Goal: Information Seeking & Learning: Learn about a topic

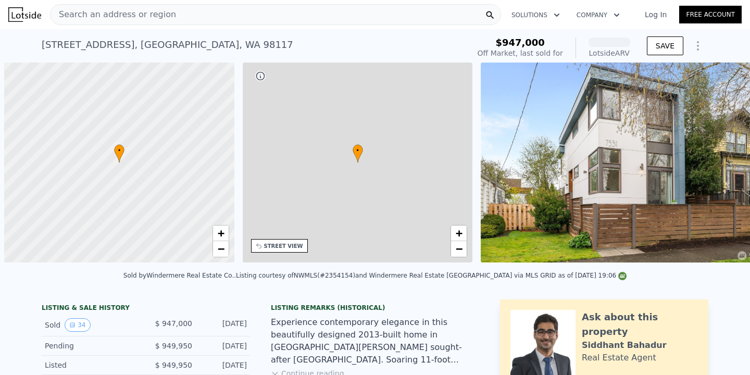
scroll to position [0, 4]
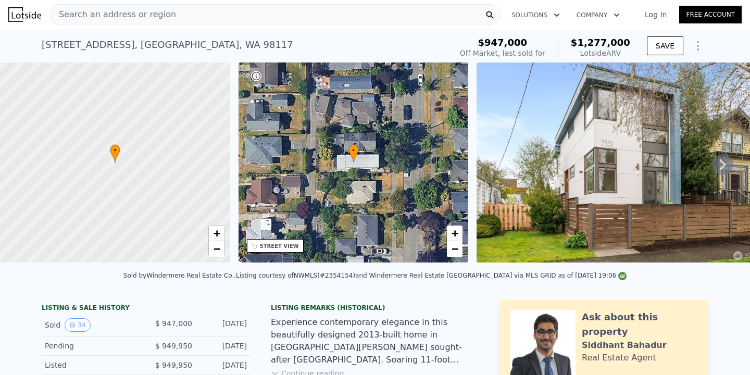
click at [120, 14] on span "Search an address or region" at bounding box center [114, 14] width 126 height 13
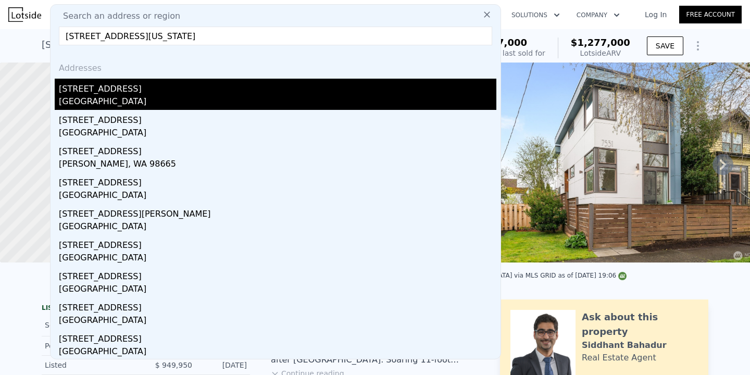
type input "[STREET_ADDRESS][US_STATE]"
click at [140, 83] on div "[STREET_ADDRESS]" at bounding box center [278, 87] width 438 height 17
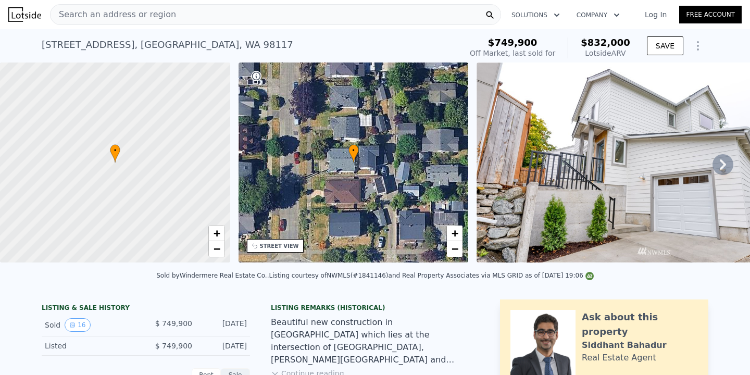
click at [719, 163] on icon at bounding box center [723, 164] width 21 height 21
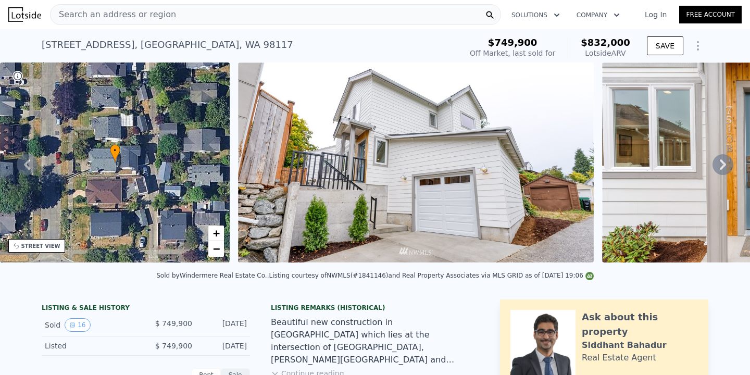
click at [719, 163] on icon at bounding box center [723, 164] width 21 height 21
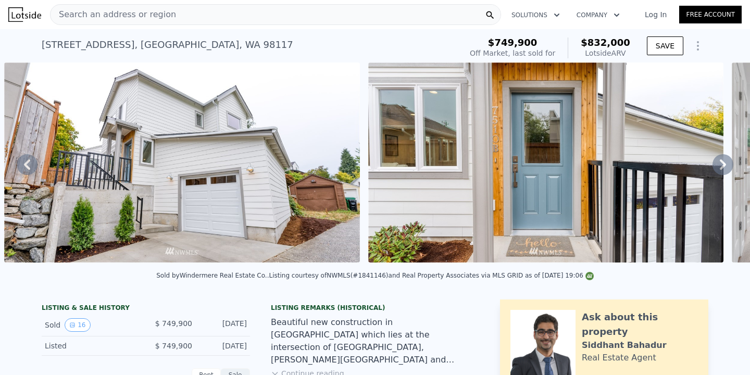
click at [719, 163] on icon at bounding box center [723, 164] width 21 height 21
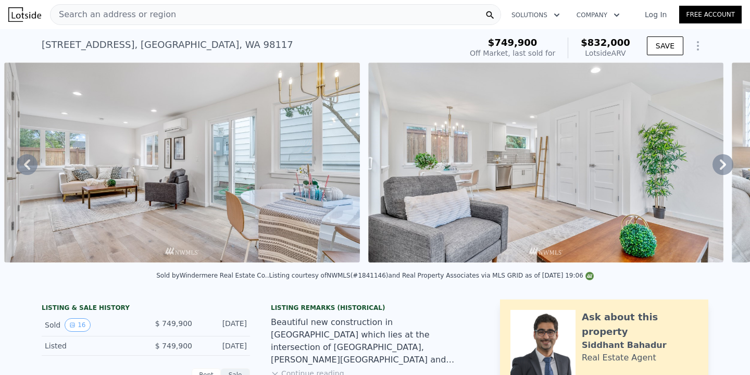
click at [719, 163] on icon at bounding box center [723, 164] width 21 height 21
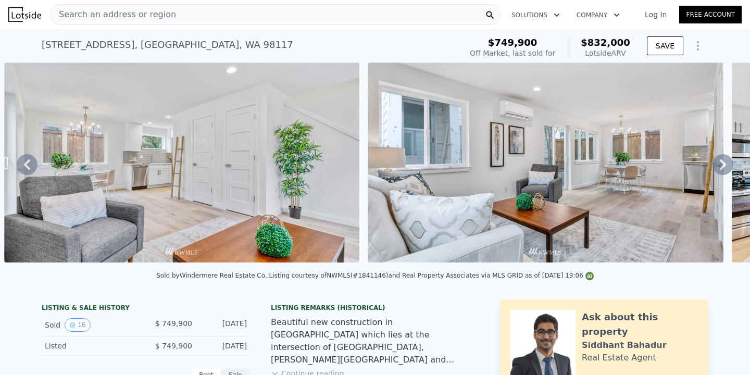
scroll to position [0, 1932]
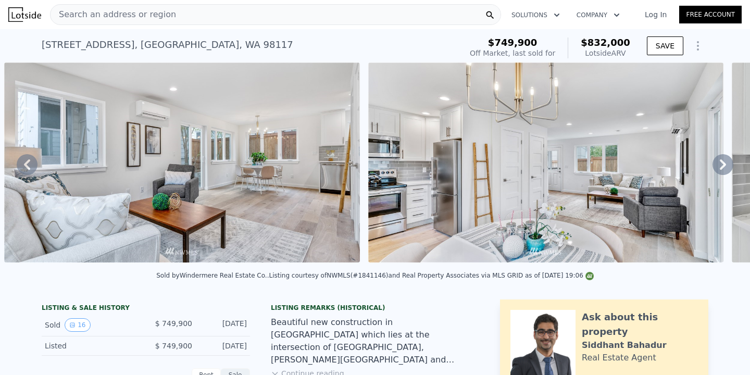
click at [726, 162] on icon at bounding box center [723, 164] width 21 height 21
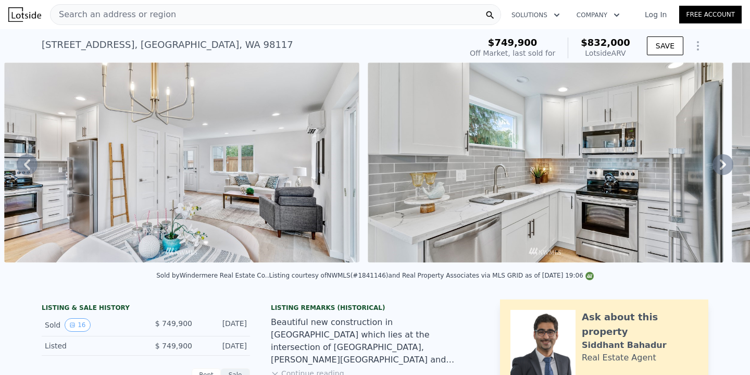
click at [726, 162] on icon at bounding box center [723, 164] width 21 height 21
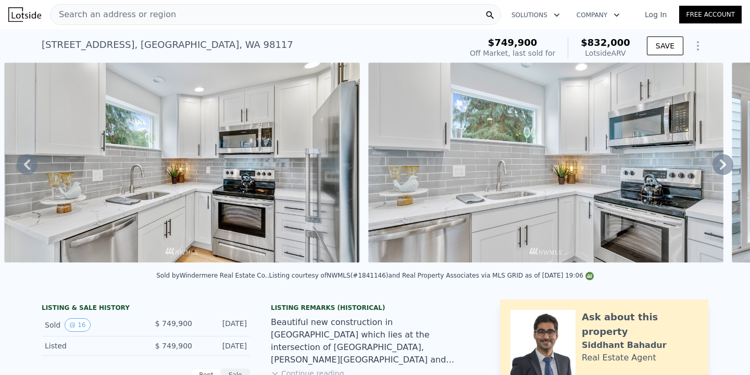
click at [726, 162] on icon at bounding box center [723, 164] width 21 height 21
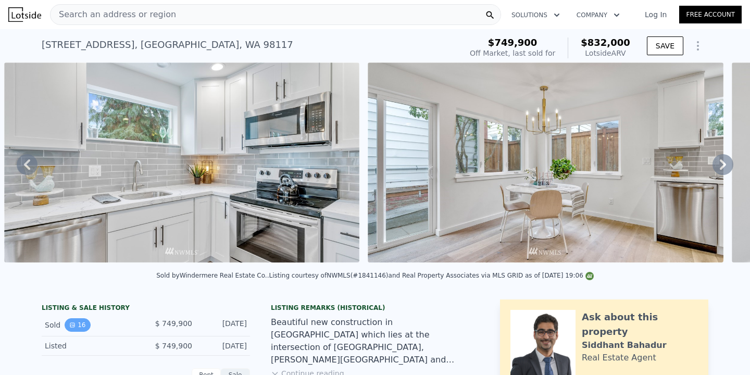
click at [78, 322] on button "16" at bounding box center [78, 325] width 26 height 14
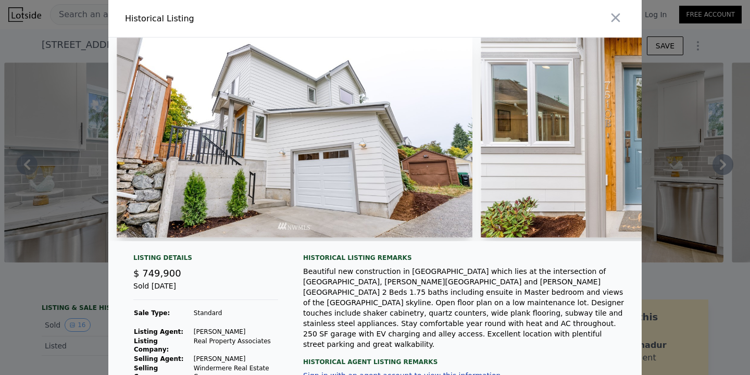
scroll to position [0, 0]
click at [618, 16] on icon "button" at bounding box center [616, 18] width 9 height 9
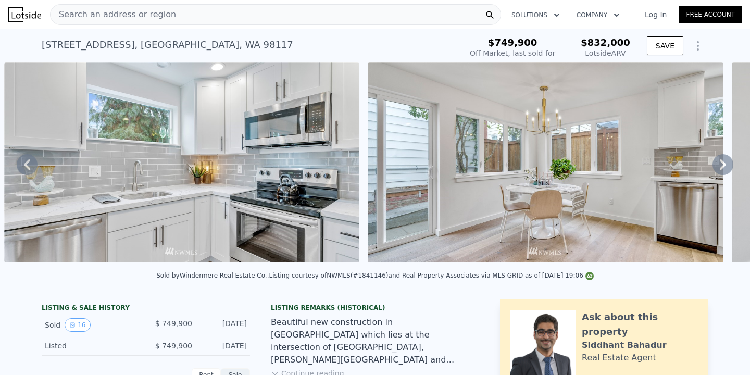
click at [727, 162] on icon at bounding box center [723, 164] width 21 height 21
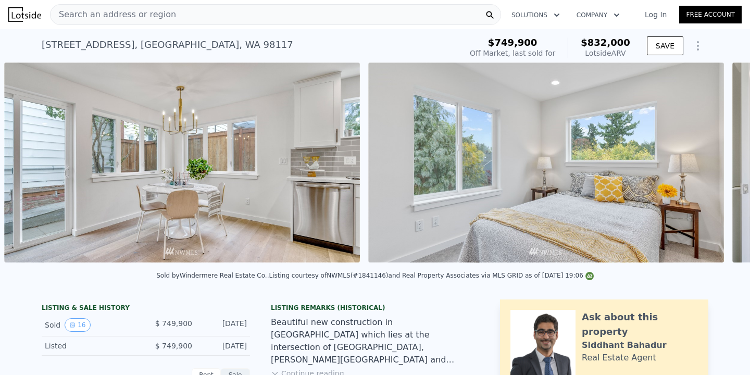
click at [727, 162] on div at bounding box center [546, 165] width 364 height 204
click at [727, 162] on icon at bounding box center [723, 164] width 21 height 21
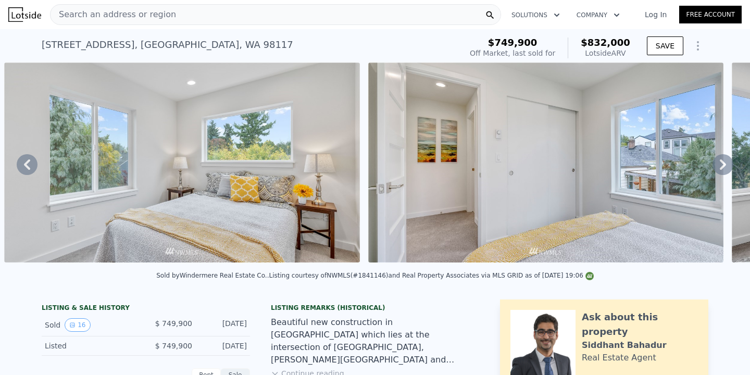
scroll to position [0, 0]
click at [153, 20] on span "Search an address or region" at bounding box center [114, 14] width 126 height 13
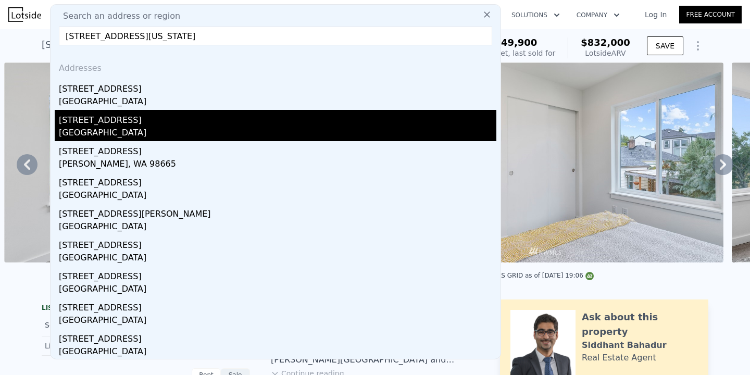
type input "[STREET_ADDRESS][US_STATE]"
click at [162, 120] on div "[STREET_ADDRESS]" at bounding box center [278, 118] width 438 height 17
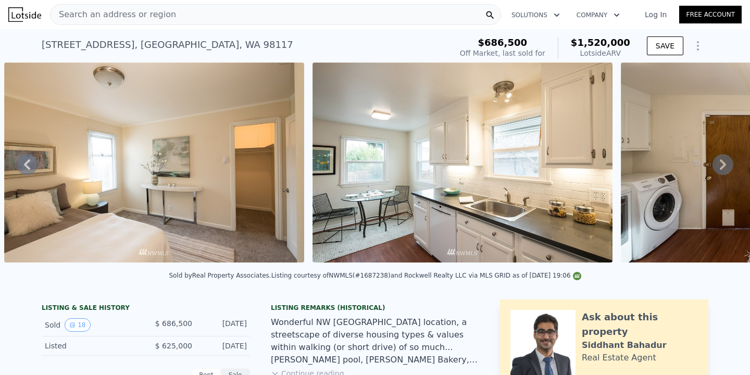
click at [98, 11] on span "Search an address or region" at bounding box center [114, 14] width 126 height 13
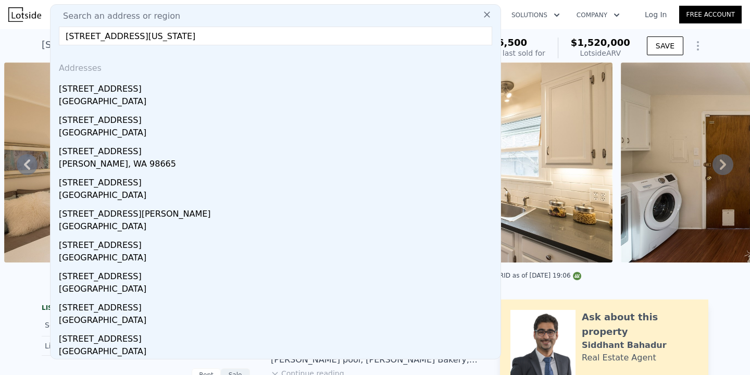
click at [82, 38] on input "[STREET_ADDRESS][US_STATE]" at bounding box center [275, 36] width 433 height 19
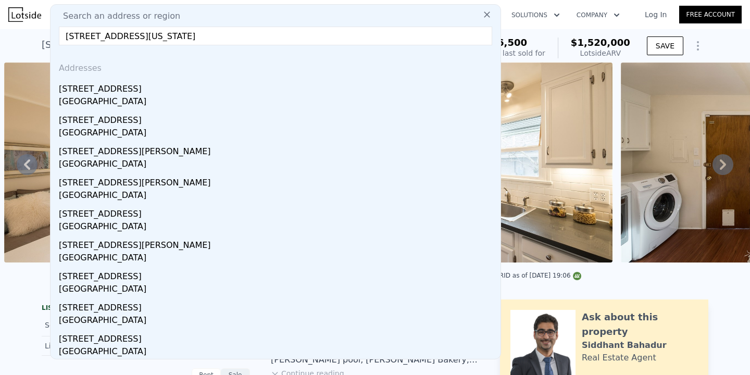
click at [221, 34] on input "[STREET_ADDRESS][US_STATE]" at bounding box center [275, 36] width 433 height 19
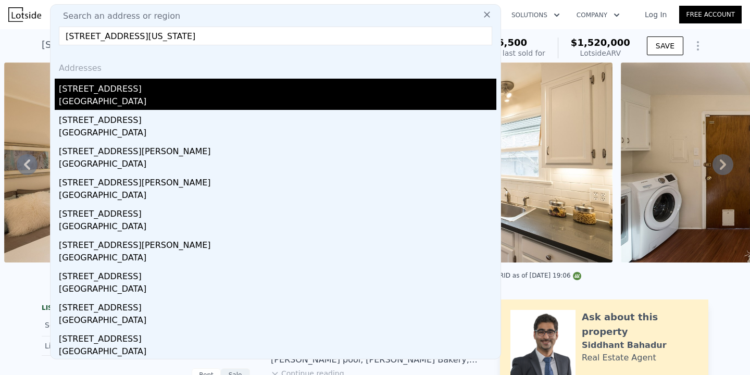
type input "[STREET_ADDRESS][US_STATE]"
click at [148, 95] on div "[GEOGRAPHIC_DATA]" at bounding box center [278, 102] width 438 height 15
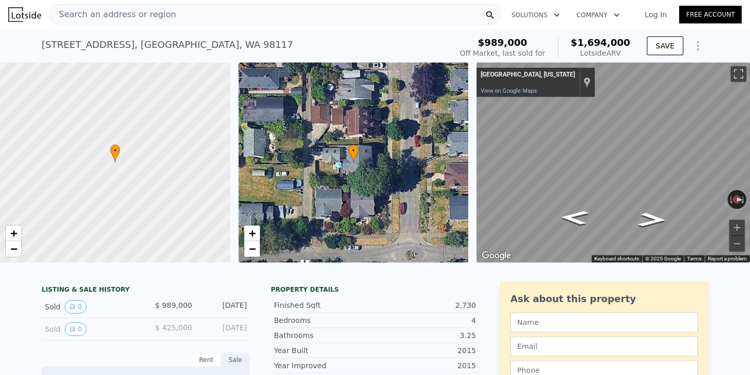
click at [88, 15] on span "Search an address or region" at bounding box center [114, 14] width 126 height 13
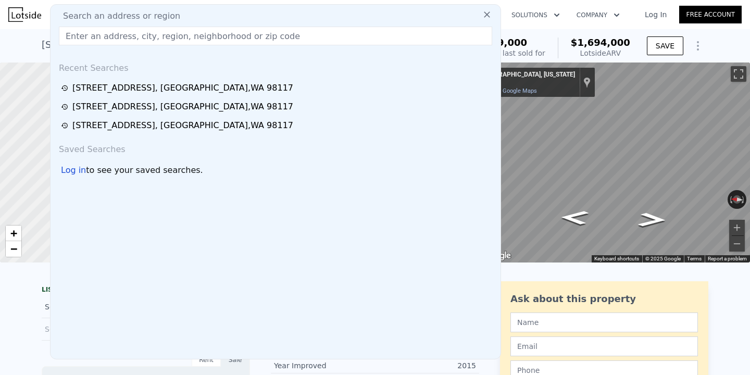
click at [36, 49] on div "[STREET_ADDRESS] Sold [DATE] for $989k (~ARV $1.694m ) $989,000 Off Market, las…" at bounding box center [375, 45] width 750 height 33
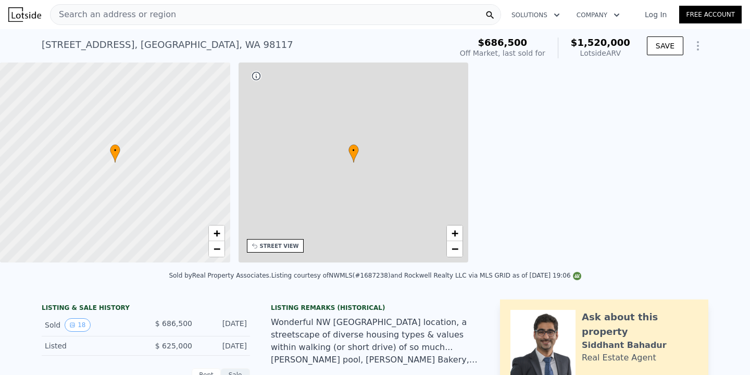
checkbox input "true"
type input "$ 1,520,000"
type input "8"
type input "4"
type input "2"
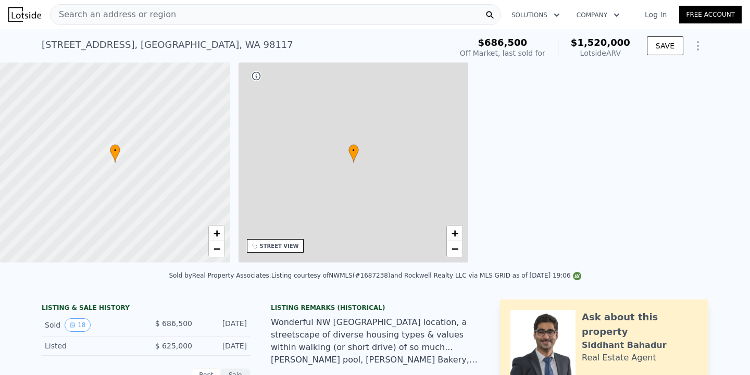
type input "3.75"
type input "2720"
type input "3760"
type input "3748"
type input "$ 622,743"
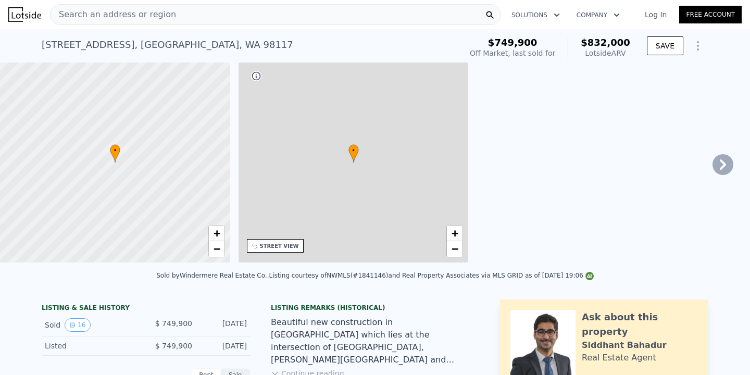
type input "$ 832,000"
type input "4"
type input "2"
type input "4"
type input "1"
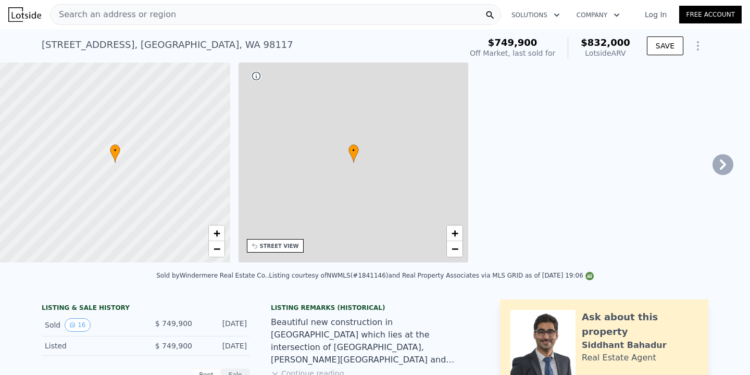
type input "2.25"
type input "890"
type input "1300"
type input "1684"
type input "5705"
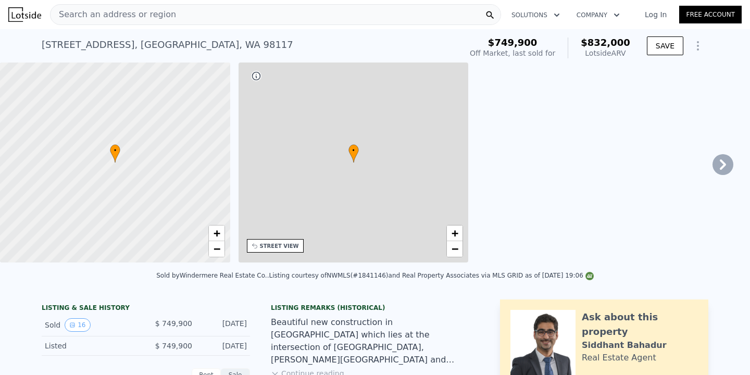
type input "-$ 20,263"
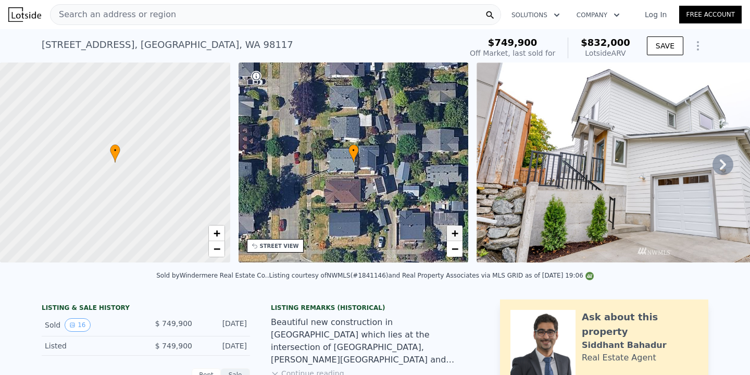
click at [457, 236] on span "+" at bounding box center [455, 233] width 7 height 13
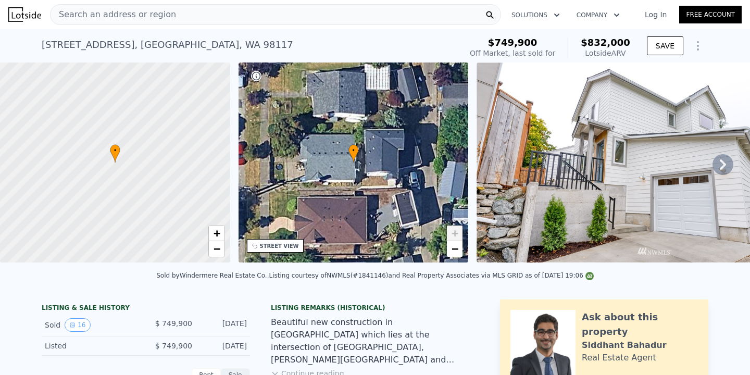
click at [457, 236] on span "+" at bounding box center [455, 233] width 7 height 13
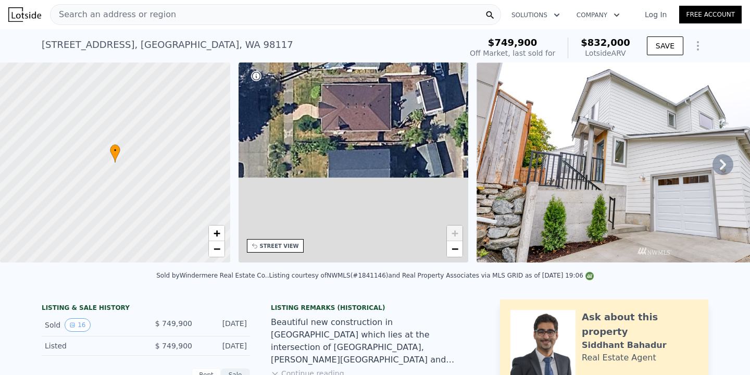
drag, startPoint x: 288, startPoint y: 196, endPoint x: 312, endPoint y: 83, distance: 115.6
click at [312, 83] on div "• + −" at bounding box center [354, 163] width 230 height 200
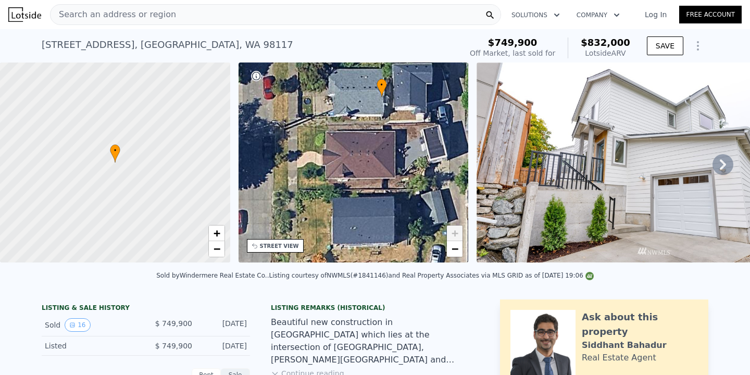
drag, startPoint x: 333, startPoint y: 154, endPoint x: 338, endPoint y: 202, distance: 47.6
click at [338, 202] on div "• + −" at bounding box center [354, 163] width 230 height 200
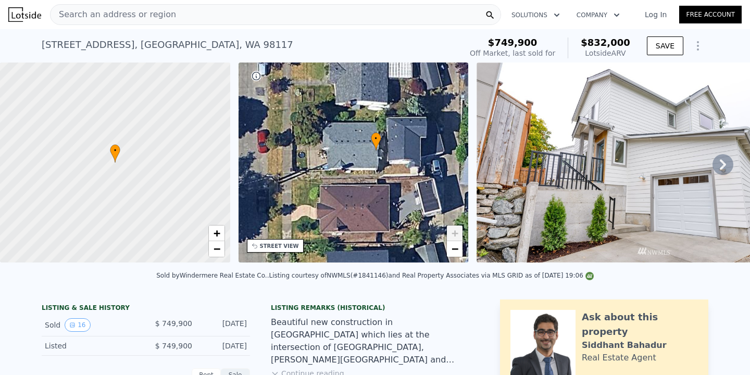
drag, startPoint x: 339, startPoint y: 150, endPoint x: 333, endPoint y: 203, distance: 54.0
click at [333, 203] on div "• + −" at bounding box center [354, 163] width 230 height 200
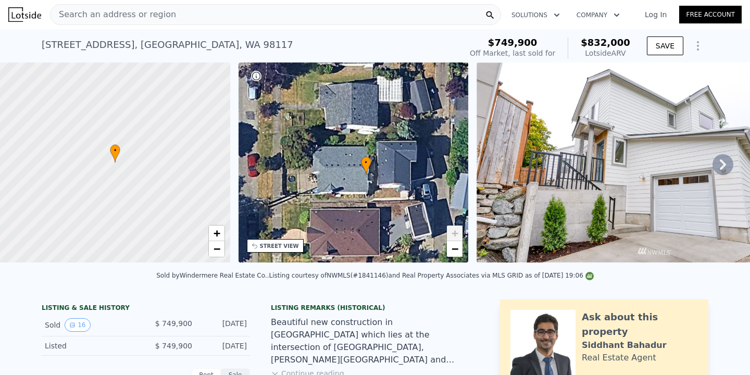
drag, startPoint x: 341, startPoint y: 157, endPoint x: 331, endPoint y: 181, distance: 25.9
click at [331, 181] on div "• + −" at bounding box center [354, 163] width 230 height 200
click at [155, 18] on span "Search an address or region" at bounding box center [114, 14] width 126 height 13
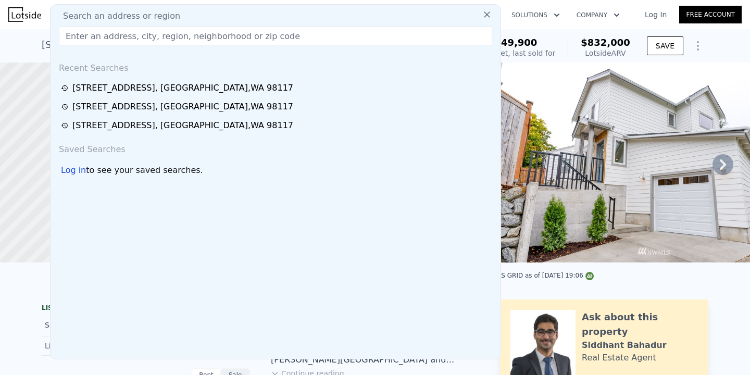
type input "$ 1,277,000"
type input "5"
checkbox input "false"
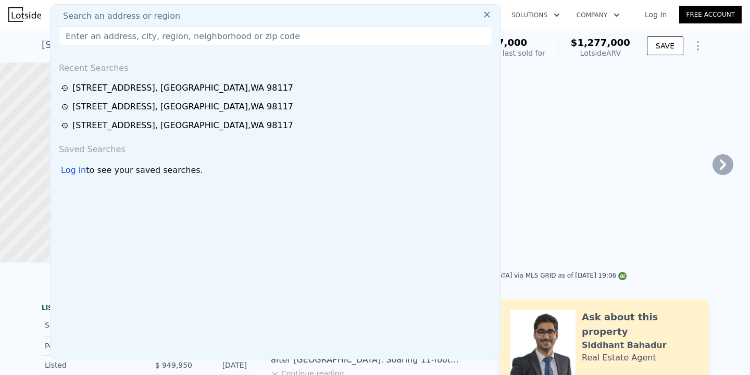
type input "1080"
type input "1890"
type input "3638"
type input "5251"
type input "$ 174,982"
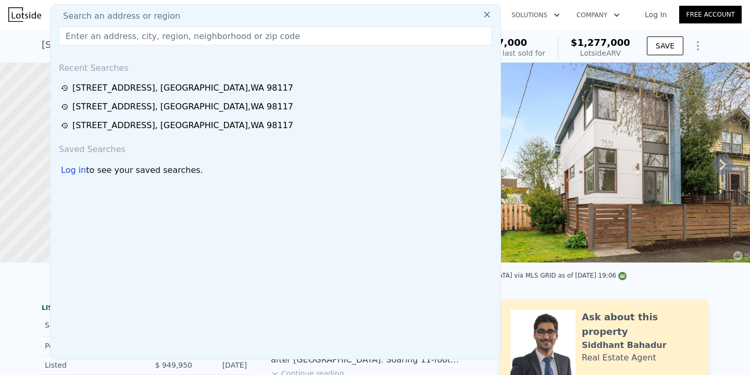
click at [734, 52] on div "[STREET_ADDRESS] Sold [DATE] for $947k (~ARV $1.277m ) $947,000 Off Market, las…" at bounding box center [375, 45] width 750 height 33
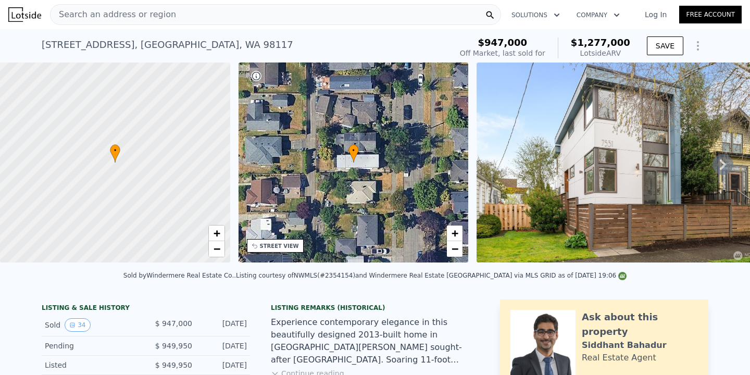
click at [400, 49] on div "[STREET_ADDRESS] Sold [DATE] for $947k (~ARV $1.277m )" at bounding box center [245, 47] width 406 height 29
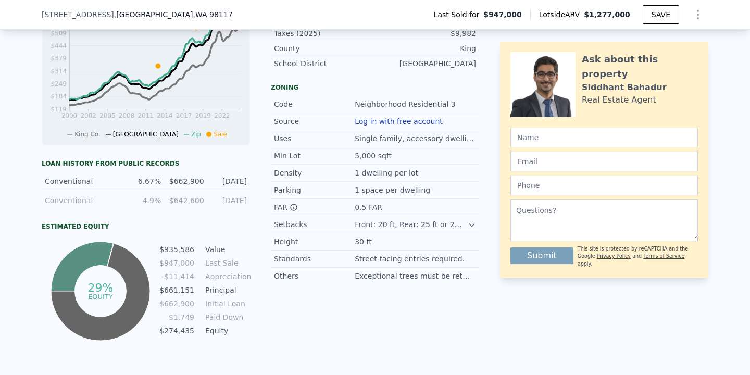
scroll to position [506, 0]
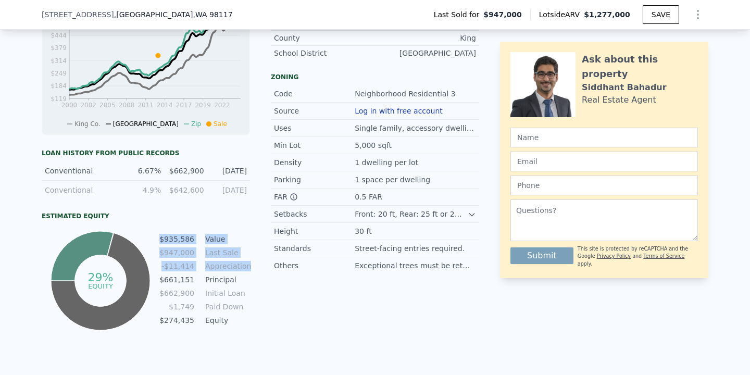
drag, startPoint x: 162, startPoint y: 237, endPoint x: 246, endPoint y: 262, distance: 88.5
click at [246, 262] on tbody "$935,586 Value $947,000 Last Sale -$11,414 Appreciation $661,151 Principal $662…" at bounding box center [204, 280] width 91 height 95
click at [246, 262] on td "Appreciation" at bounding box center [226, 265] width 47 height 11
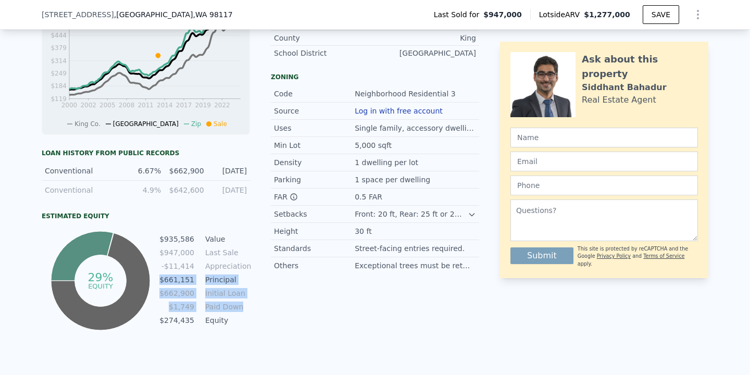
drag, startPoint x: 164, startPoint y: 277, endPoint x: 245, endPoint y: 311, distance: 87.8
click at [245, 311] on tbody "$935,586 Value $947,000 Last Sale -$11,414 Appreciation $661,151 Principal $662…" at bounding box center [204, 280] width 91 height 95
click at [245, 311] on td "Paid Down" at bounding box center [226, 306] width 47 height 11
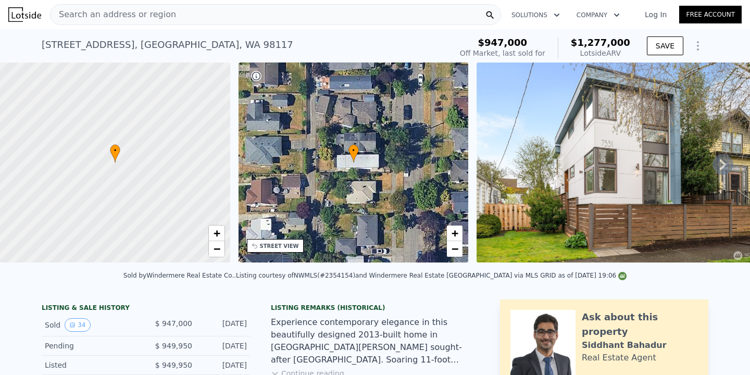
scroll to position [0, 0]
click at [700, 42] on icon "Show Options" at bounding box center [698, 46] width 13 height 13
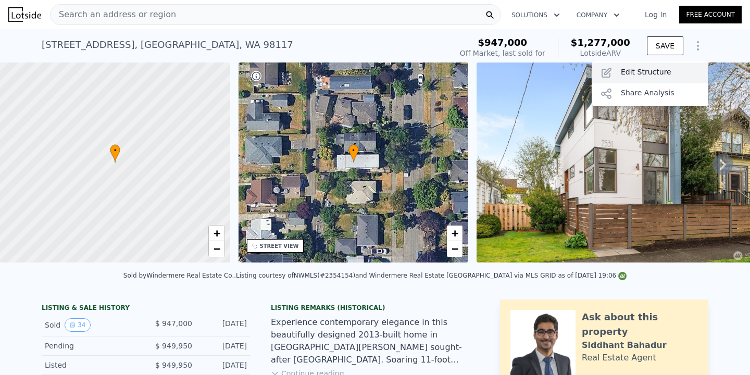
click at [674, 68] on div "Edit Structure" at bounding box center [650, 73] width 117 height 21
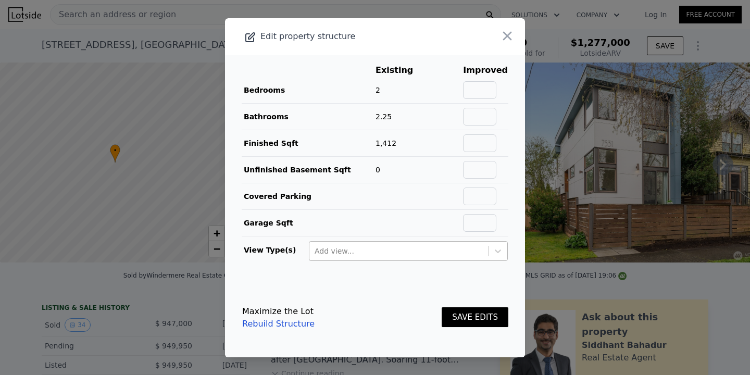
click at [320, 249] on div "Add view..." at bounding box center [399, 251] width 168 height 10
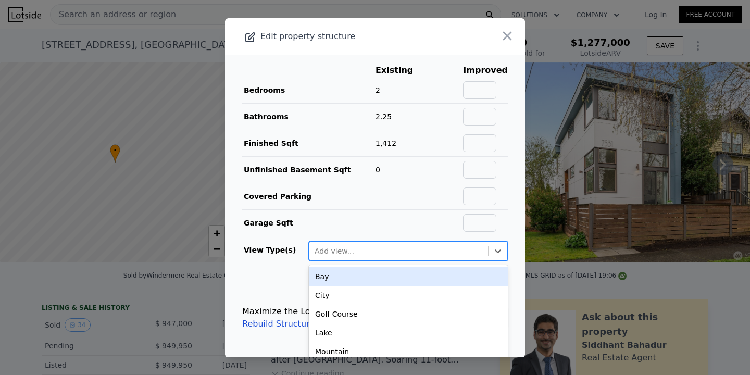
click at [272, 280] on footer "Maximize the Lot Rebuild Structure SAVE EDITS" at bounding box center [375, 317] width 300 height 79
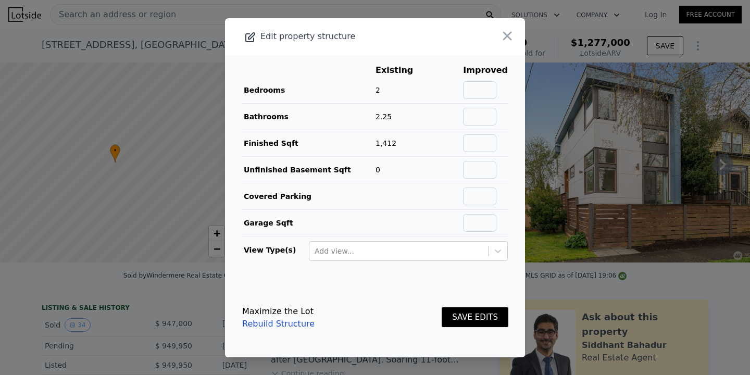
click at [277, 314] on div "Maximize the Lot" at bounding box center [278, 311] width 72 height 13
click at [278, 324] on link "Rebuild Structure" at bounding box center [278, 324] width 72 height 13
click at [508, 34] on icon "button" at bounding box center [507, 36] width 15 height 15
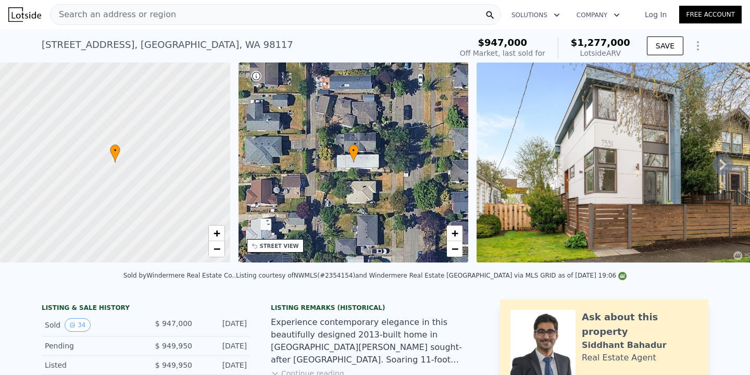
click at [609, 45] on span "$1,277,000" at bounding box center [600, 42] width 59 height 11
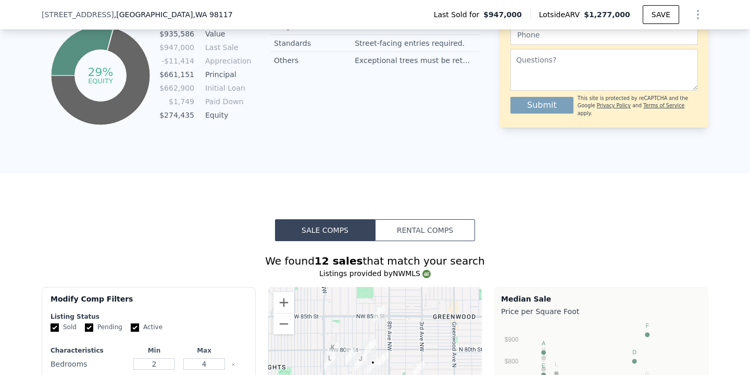
scroll to position [918, 0]
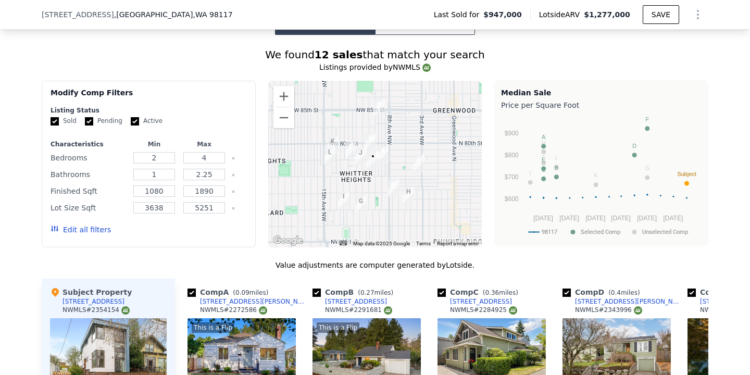
click at [491, 196] on div "Modify Comp Filters Listing Status Sold Pending Active Characteristics Min Max …" at bounding box center [375, 164] width 667 height 167
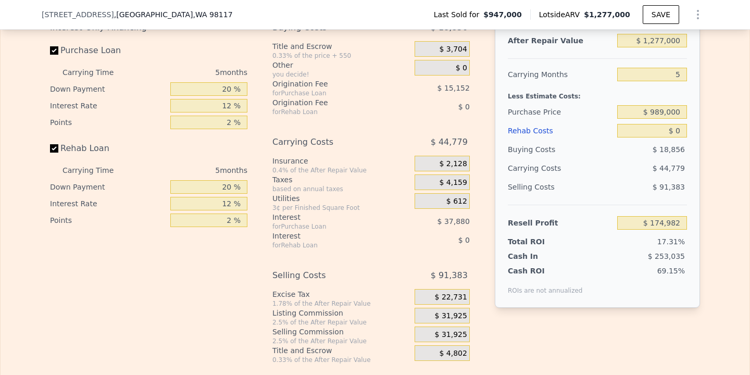
scroll to position [1669, 0]
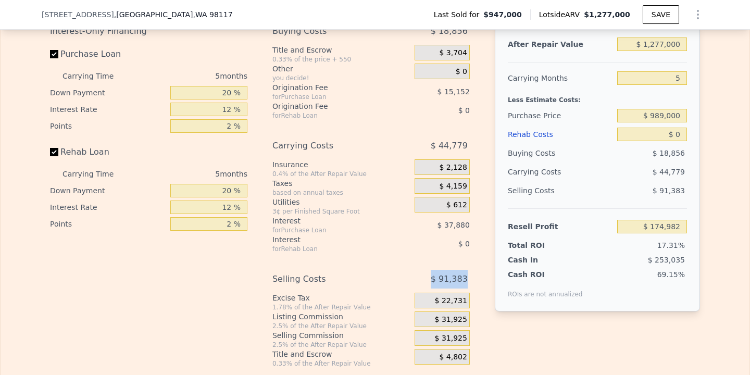
drag, startPoint x: 434, startPoint y: 277, endPoint x: 472, endPoint y: 274, distance: 37.7
click at [472, 274] on div "Buying Costs $ 18,856 Title and Escrow 0.33% of the price + 550 $ 3,704 Other y…" at bounding box center [375, 195] width 206 height 346
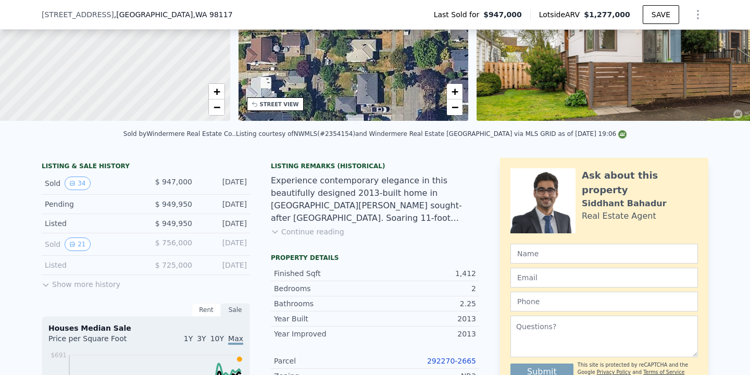
scroll to position [109, 0]
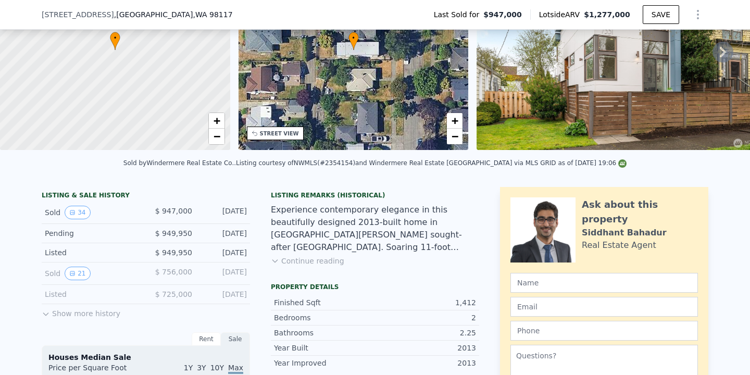
click at [323, 265] on button "Continue reading" at bounding box center [307, 261] width 73 height 10
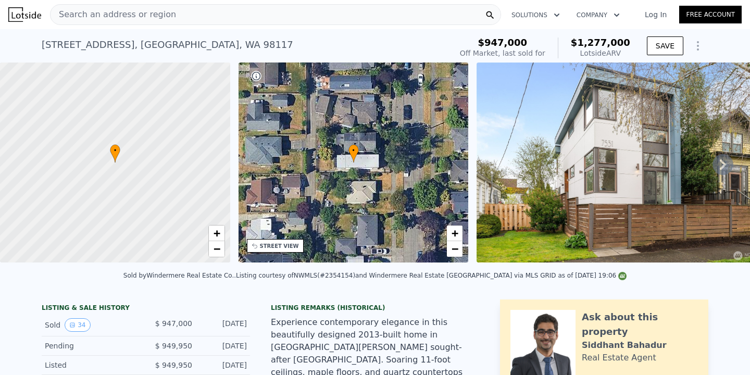
scroll to position [0, 0]
